Goal: Find specific page/section: Find specific page/section

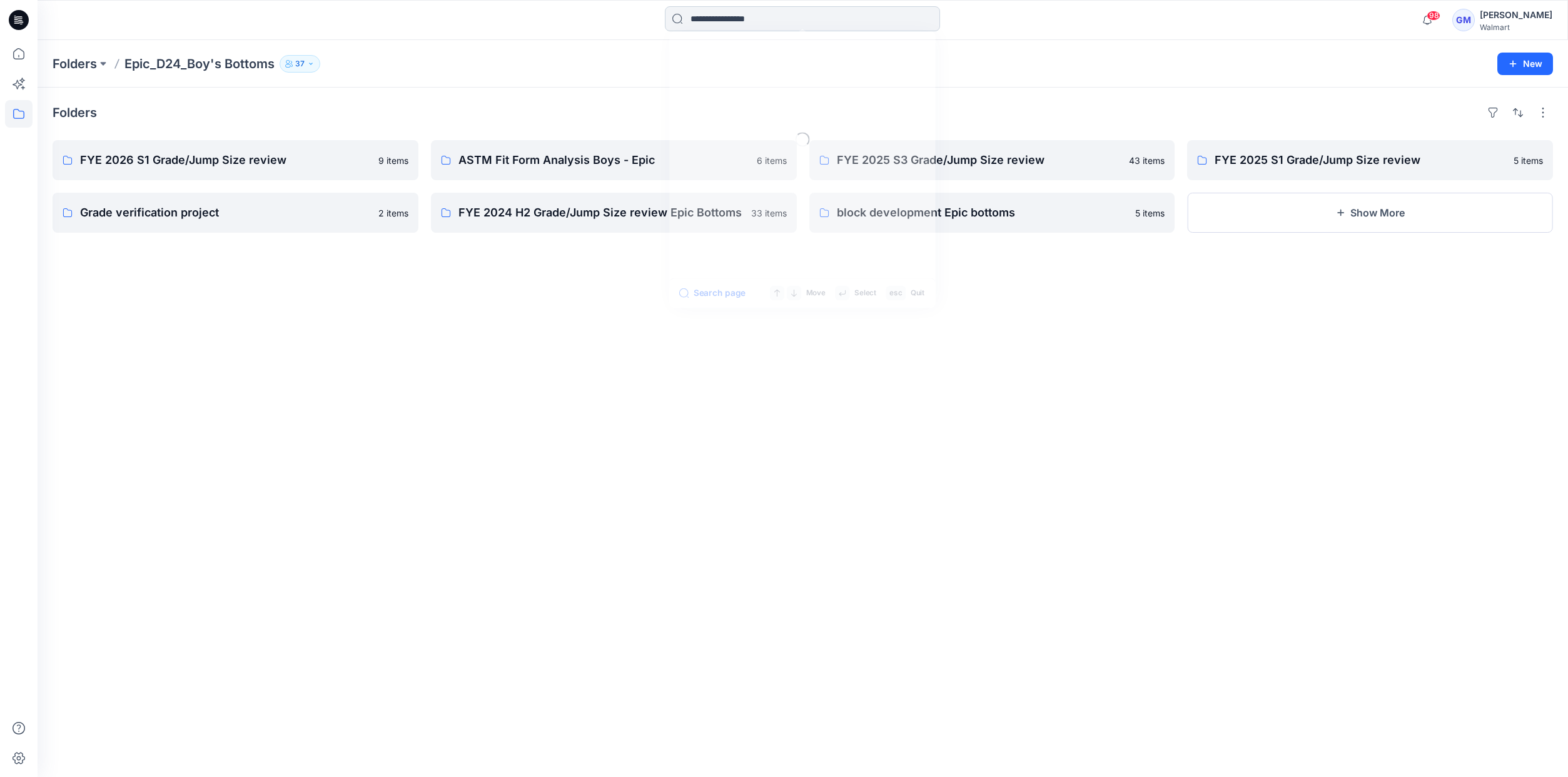
click at [750, 16] on input at bounding box center [803, 19] width 275 height 25
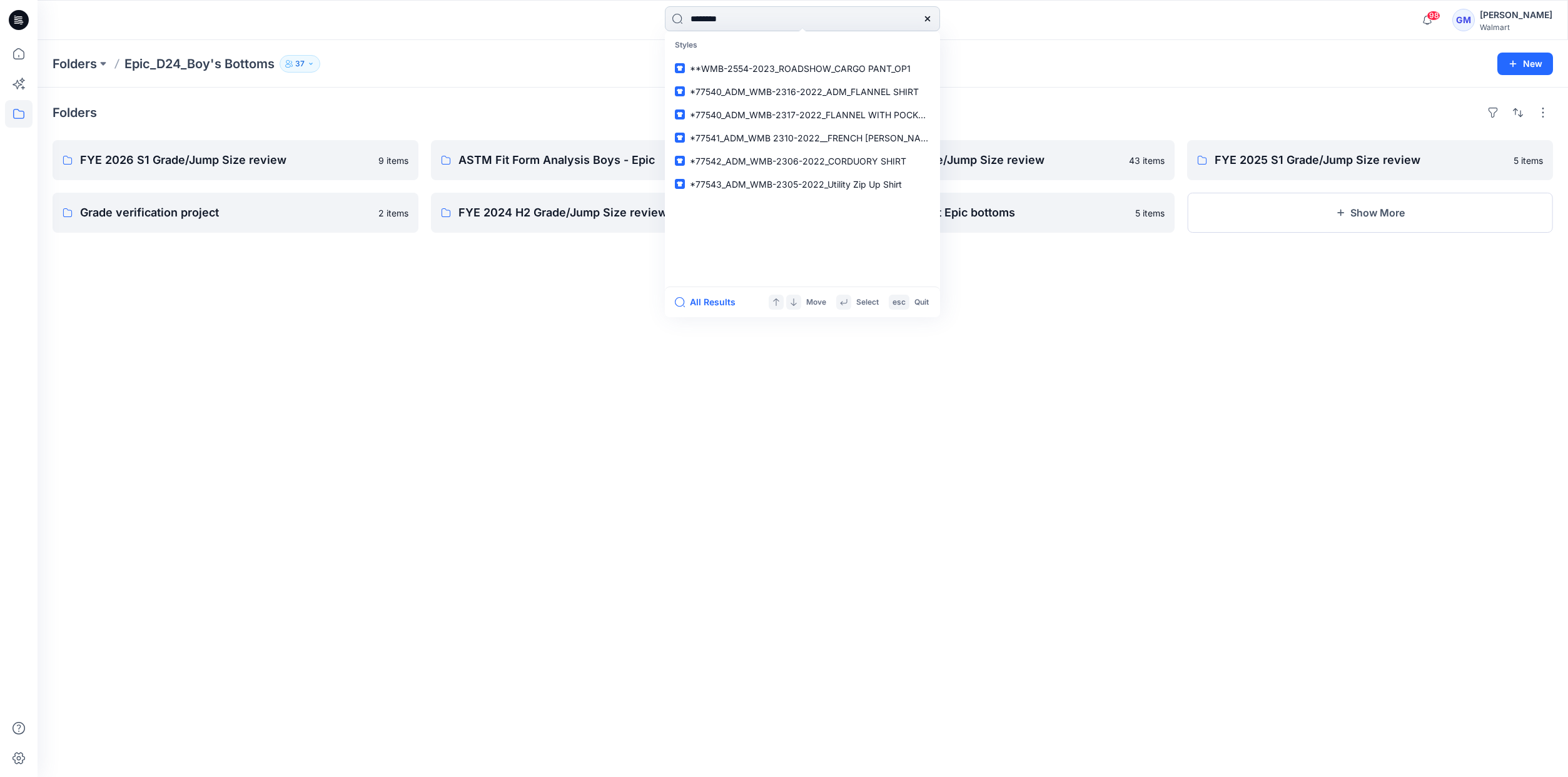
type input "********"
click at [827, 116] on span "-2025_ADM FULL_Outdoor Pant" at bounding box center [808, 115] width 132 height 11
